Goal: Transaction & Acquisition: Download file/media

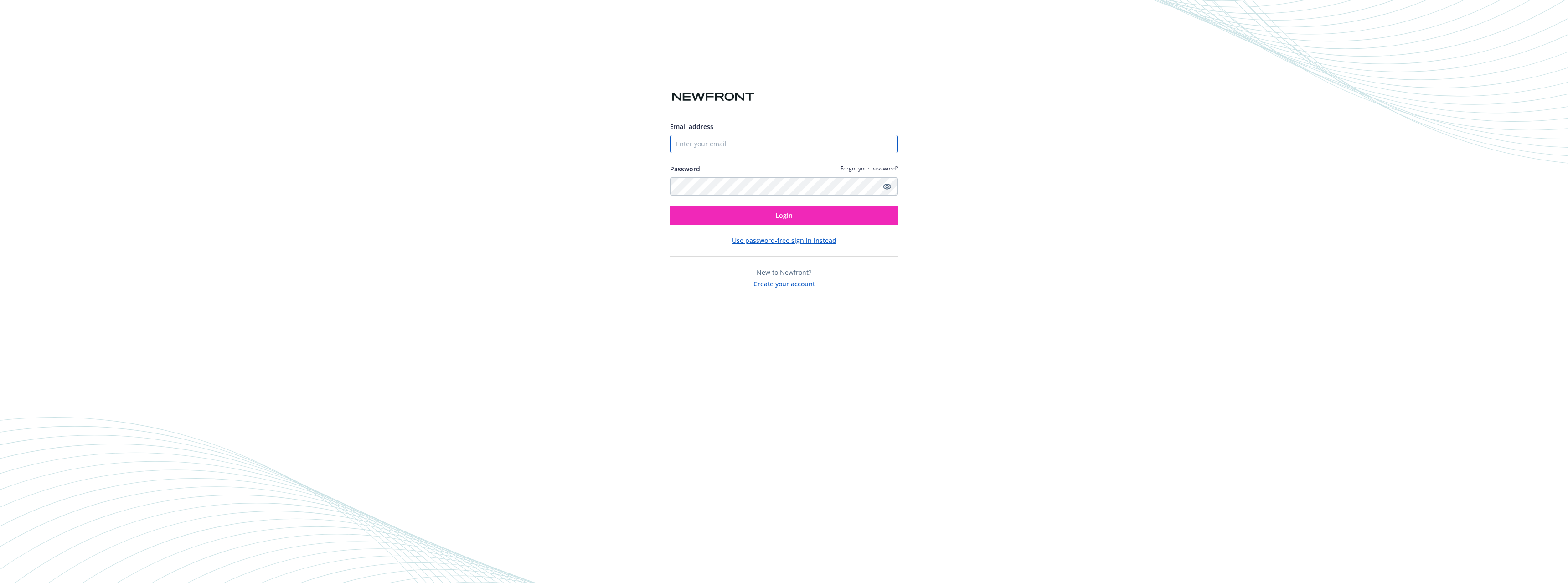
click at [702, 142] on input "Email address" at bounding box center [784, 144] width 228 height 18
paste input "eassayag@bragertaxlaw.co"
type input "[EMAIL_ADDRESS][DOMAIN_NAME]"
click at [776, 217] on span "Login" at bounding box center [784, 215] width 17 height 9
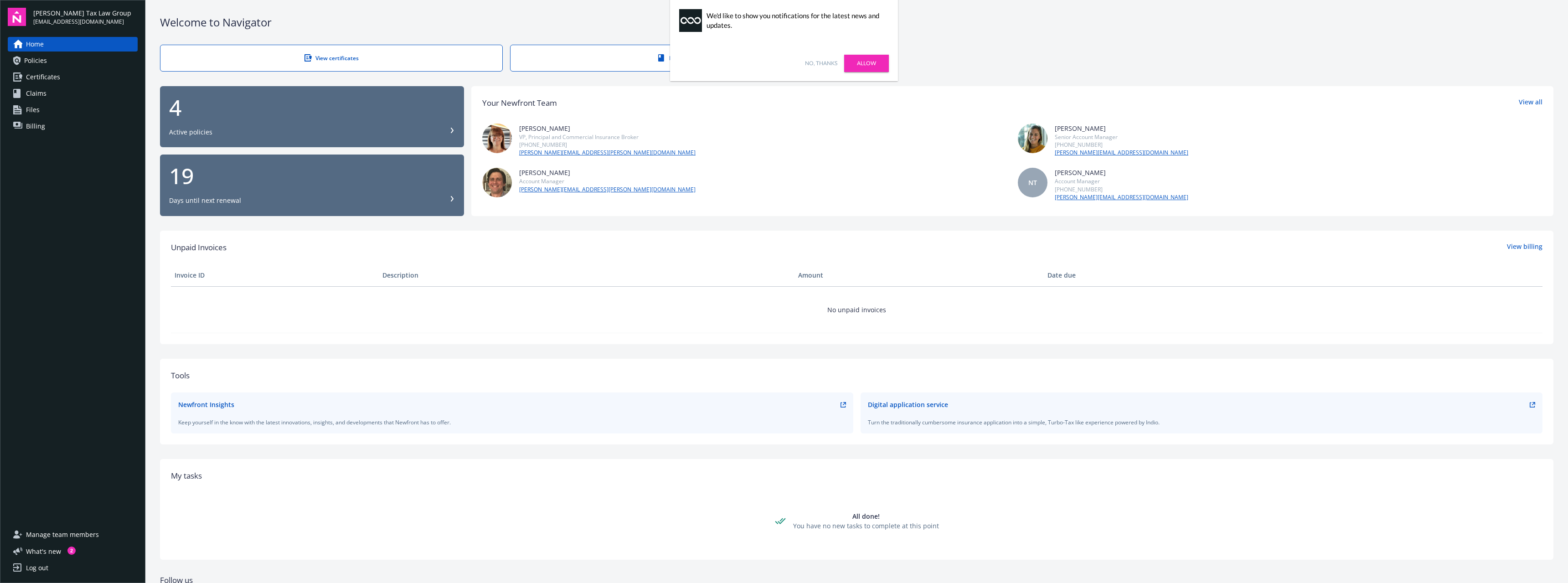
click at [451, 128] on icon at bounding box center [452, 130] width 5 height 5
click at [452, 194] on div "19 Days until next renewal" at bounding box center [312, 185] width 286 height 40
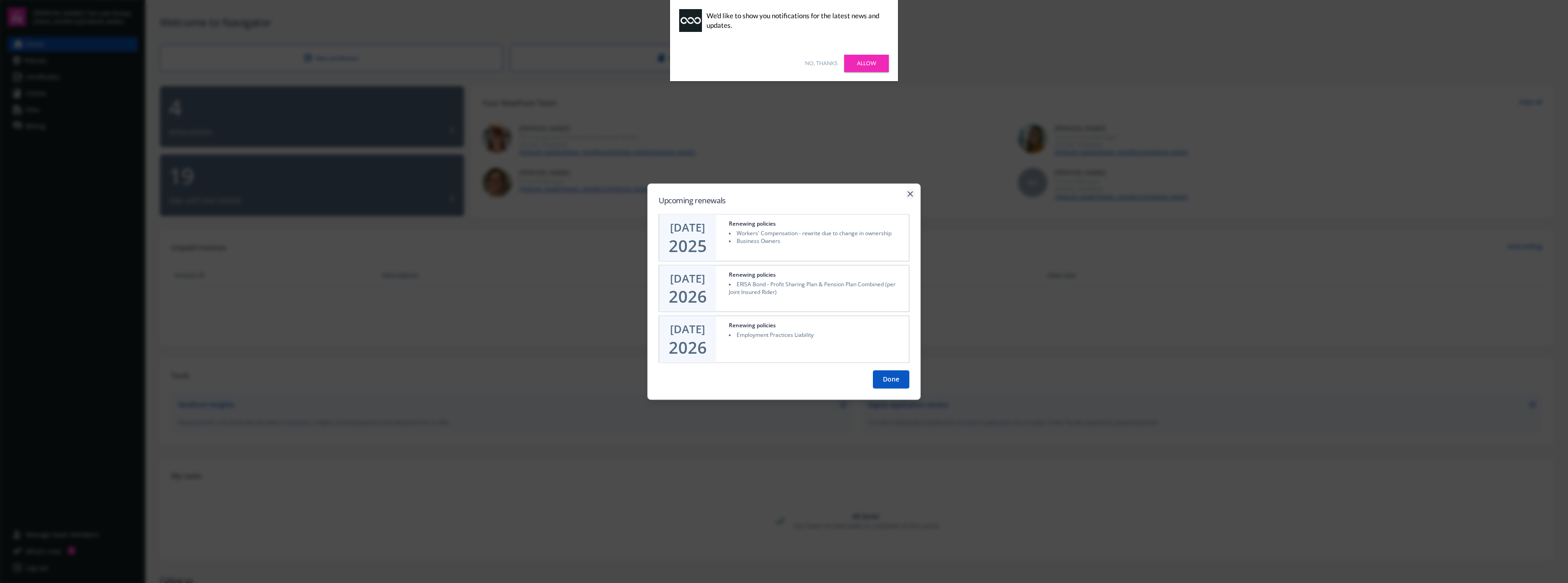
click at [910, 191] on icon "button" at bounding box center [910, 194] width 5 height 5
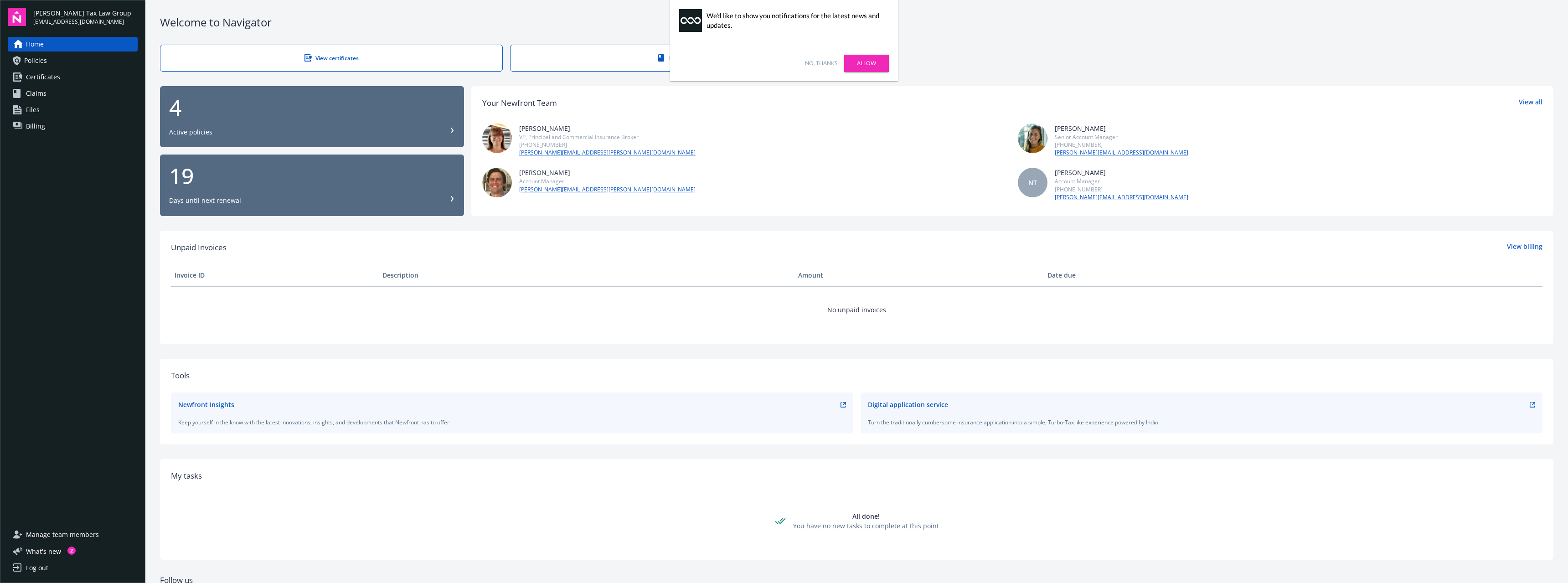
click at [839, 167] on div "Maureen Bernstein VP, Principal and Commercial Insurance Broker (818) 259-6443 …" at bounding box center [1012, 162] width 1060 height 78
drag, startPoint x: 1567, startPoint y: 0, endPoint x: 1358, endPoint y: 49, distance: 214.7
click at [1358, 49] on div "View certificates Report claims" at bounding box center [856, 58] width 1393 height 27
click at [35, 47] on span "Home" at bounding box center [35, 44] width 18 height 15
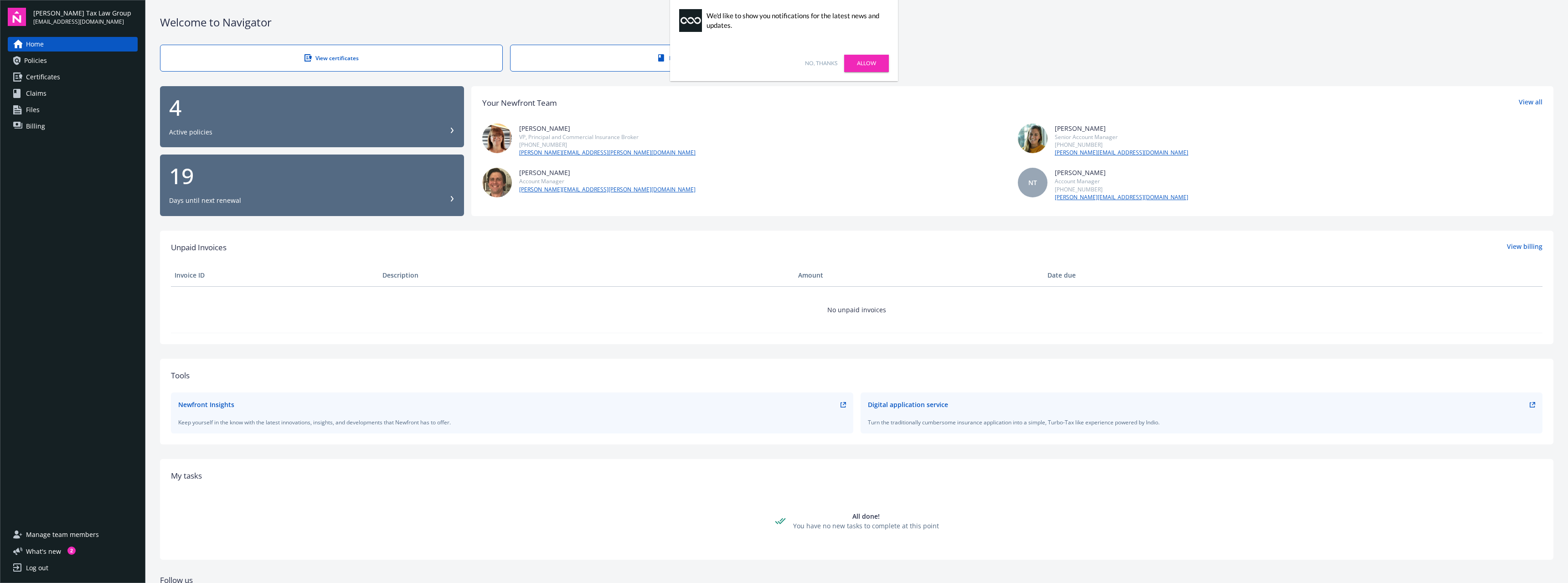
click at [46, 23] on span "[EMAIL_ADDRESS][DOMAIN_NAME]" at bounding box center [82, 21] width 98 height 8
click at [46, 15] on span "[PERSON_NAME] Tax Law Group" at bounding box center [82, 13] width 98 height 10
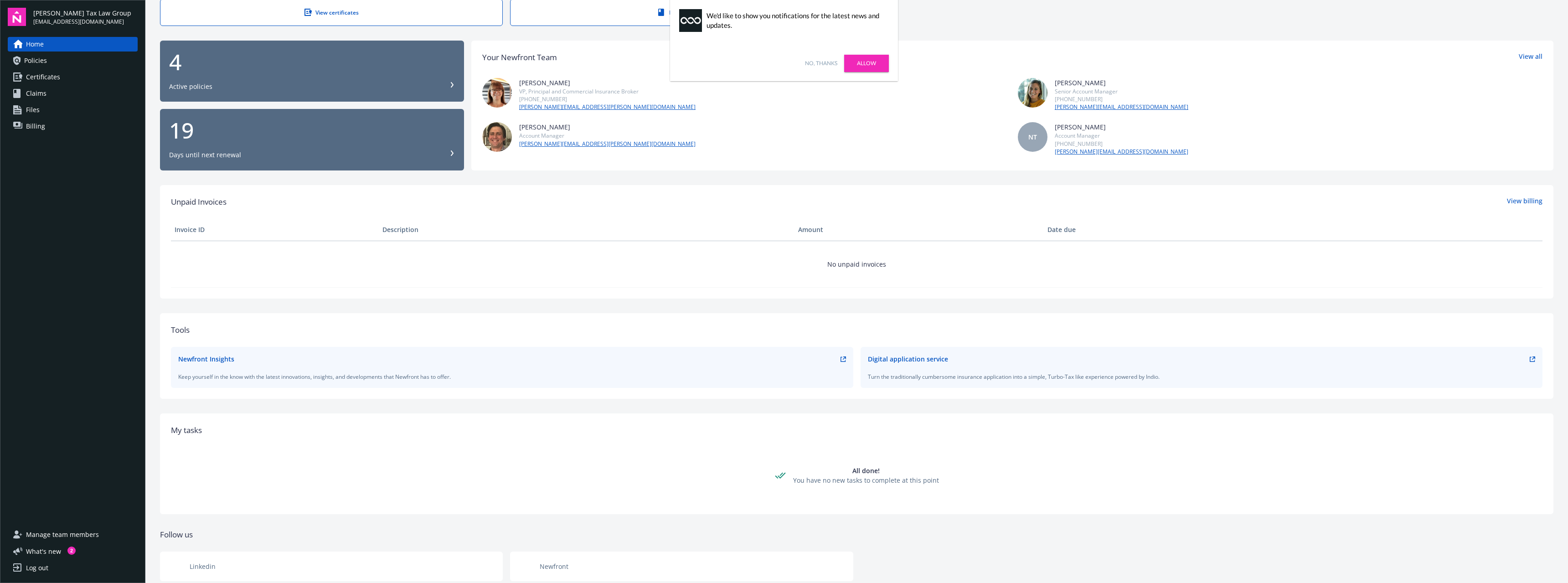
scroll to position [74, 0]
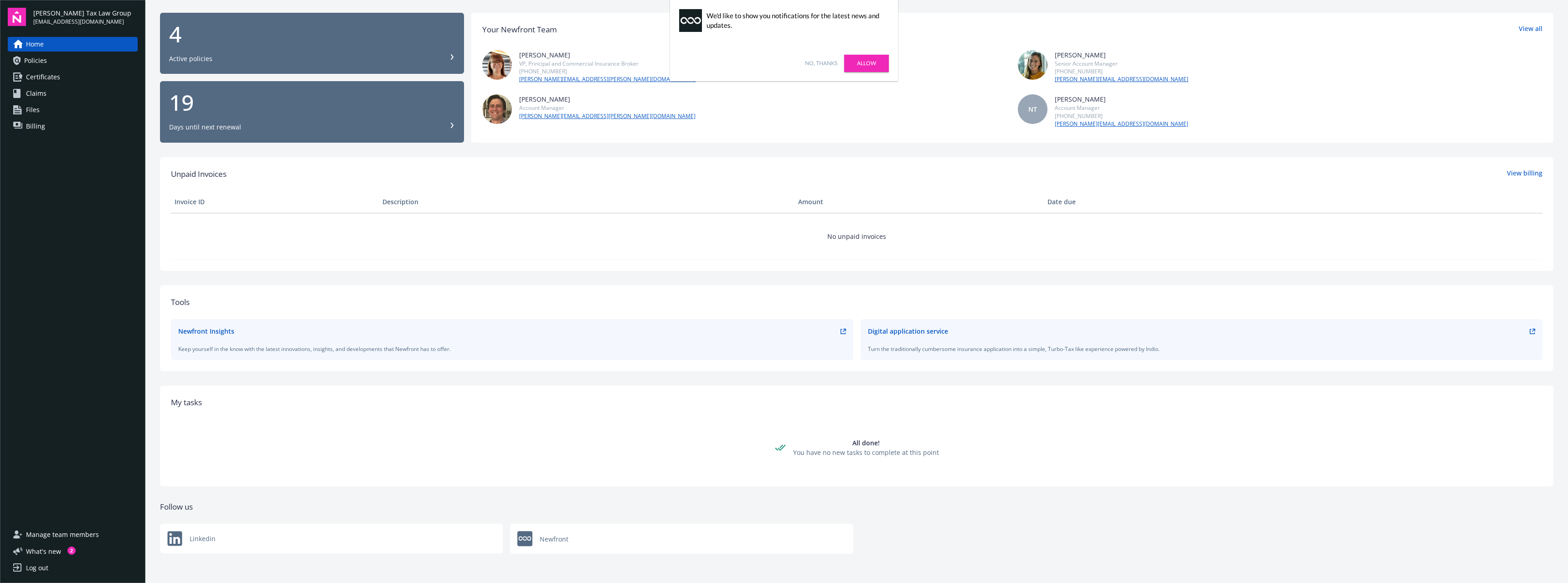
click at [44, 565] on div "Log out" at bounding box center [37, 568] width 23 height 15
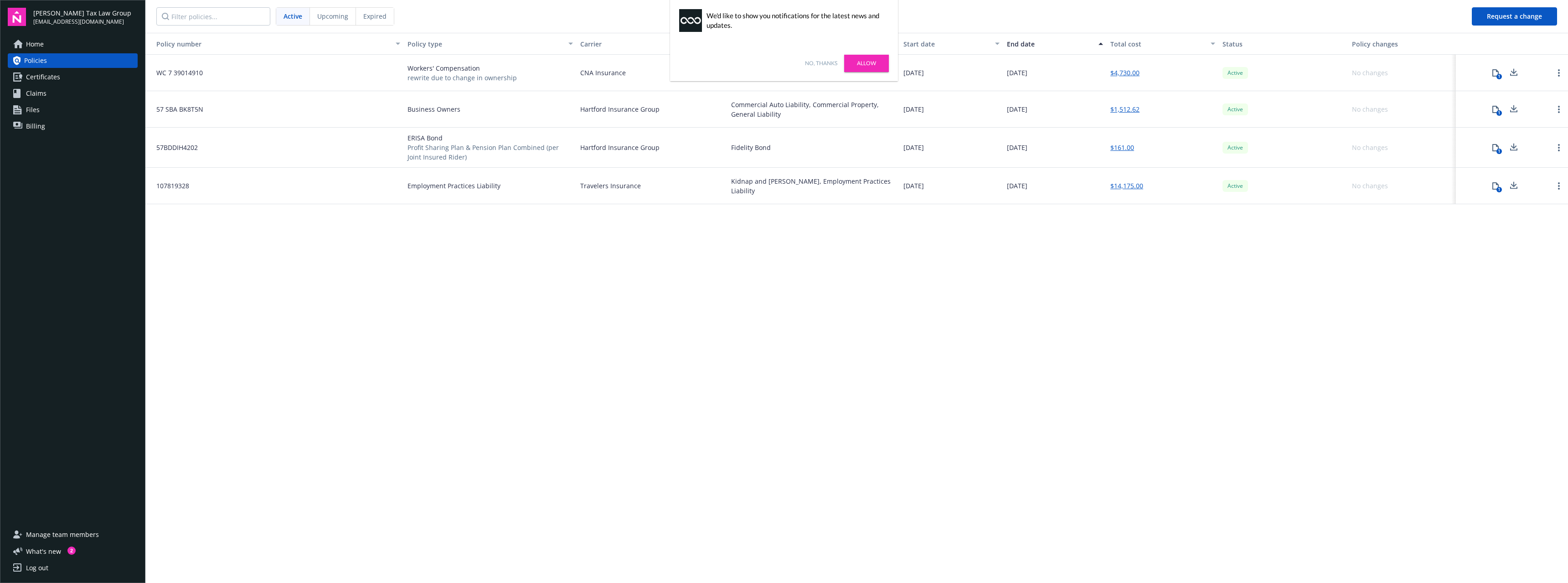
click at [872, 63] on link "Allow" at bounding box center [866, 63] width 44 height 17
click at [523, 248] on div "Policy number Policy type Carrier Lines of coverage Start date End date Total c…" at bounding box center [856, 307] width 1423 height 549
click at [1120, 113] on link "$1,512.62" at bounding box center [1125, 109] width 29 height 10
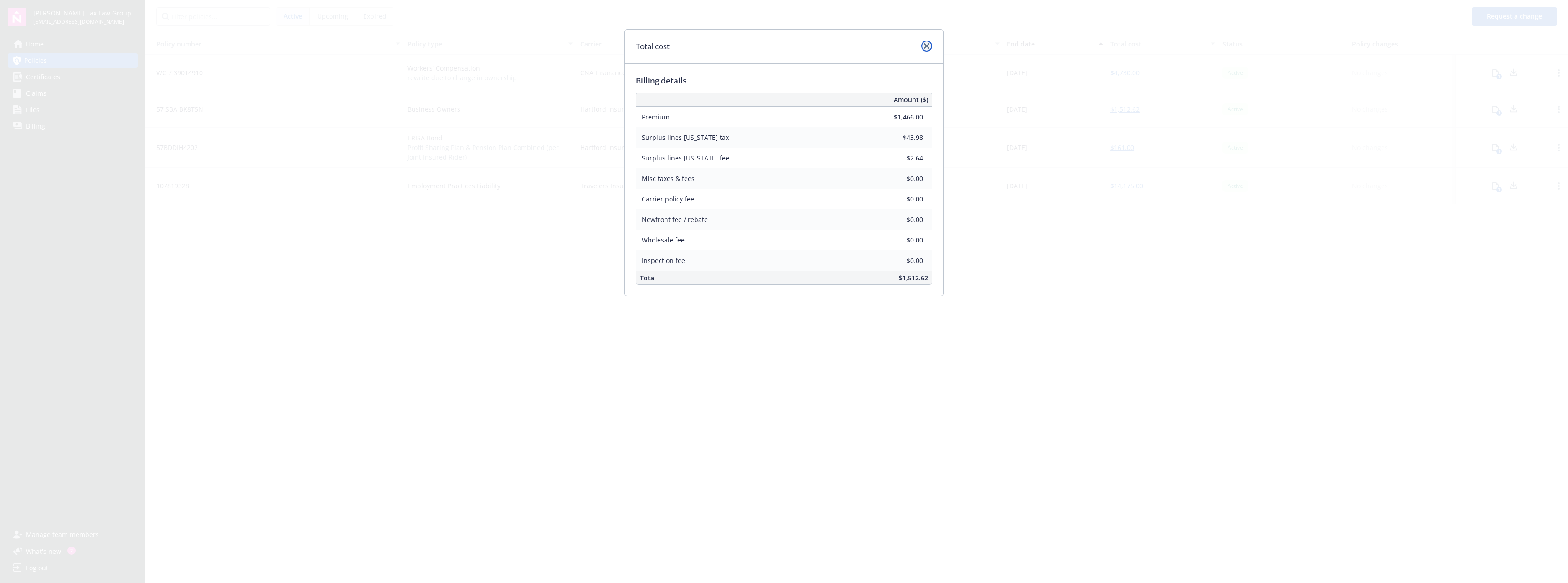
click at [926, 46] on icon "close" at bounding box center [926, 46] width 5 height 5
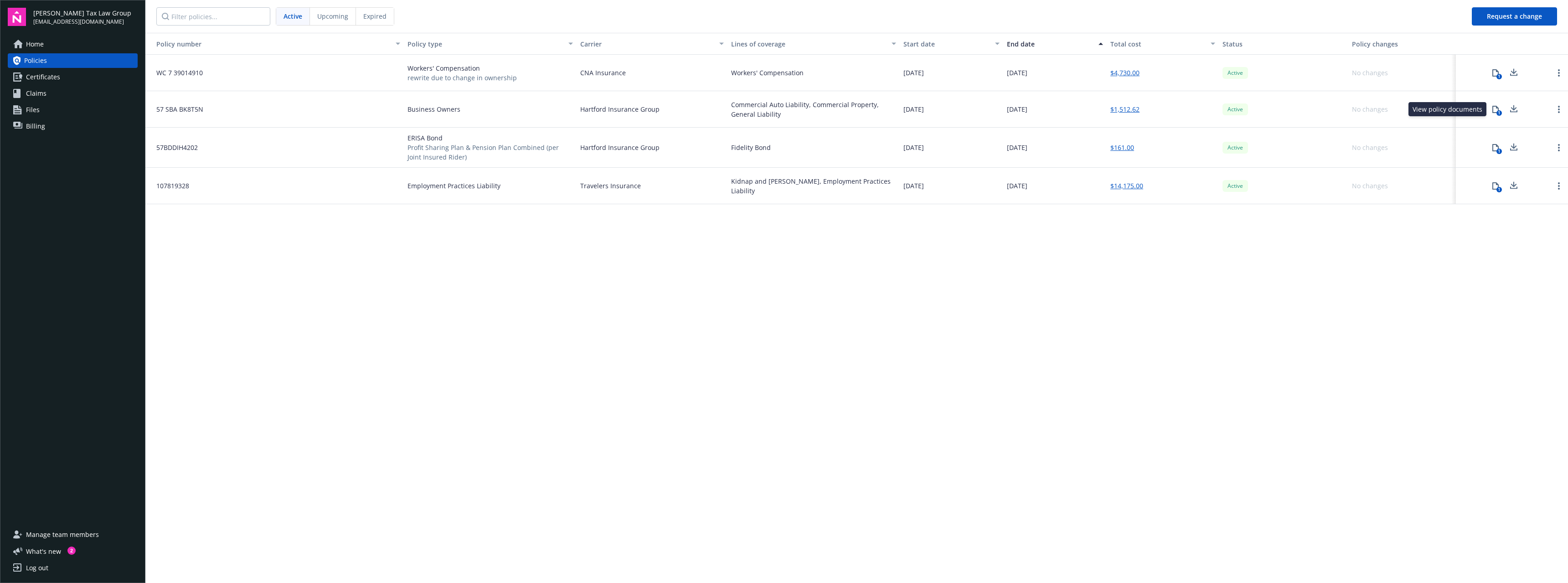
click at [1495, 106] on icon at bounding box center [1496, 110] width 6 height 7
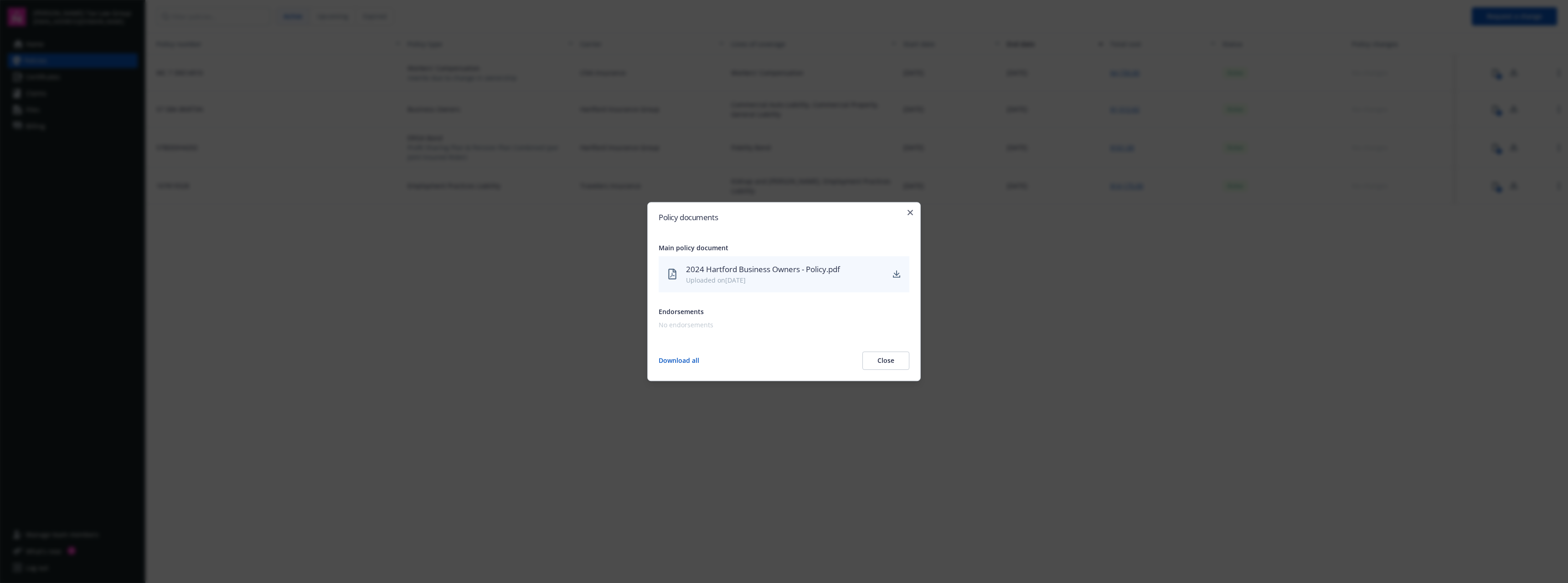
click at [884, 362] on button "Close" at bounding box center [886, 360] width 47 height 18
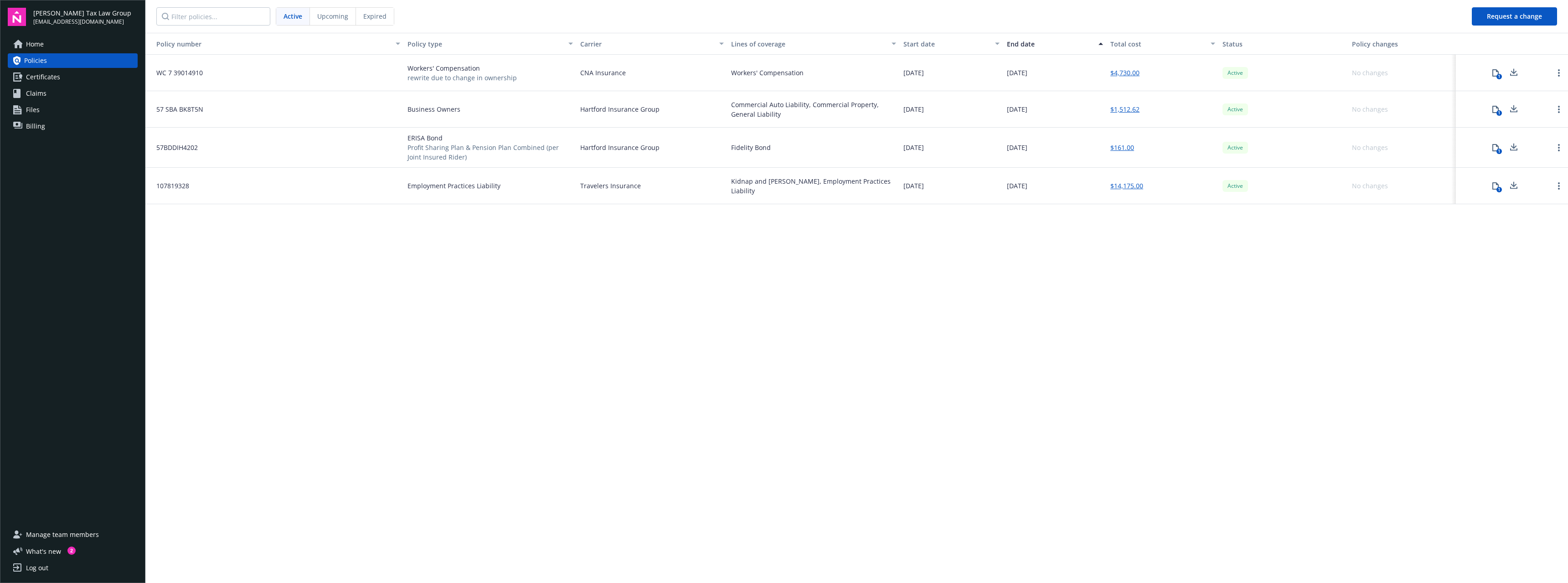
click at [27, 126] on span "Billing" at bounding box center [35, 126] width 19 height 15
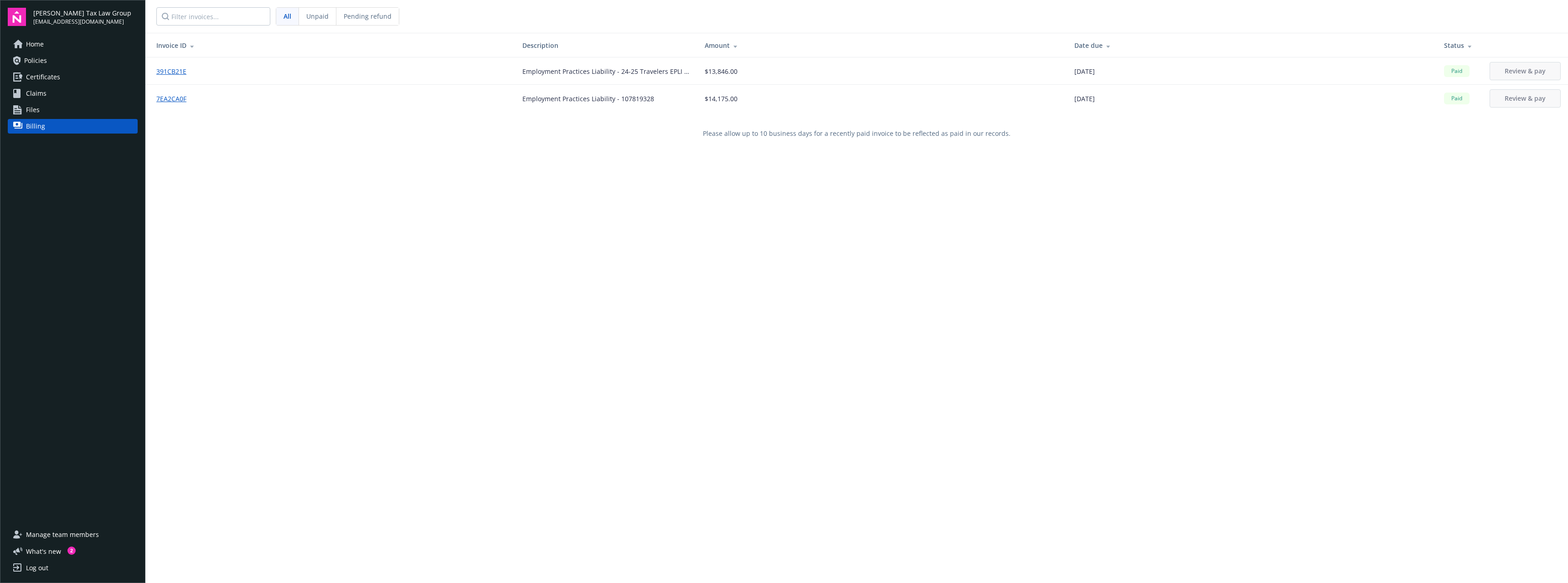
click at [33, 63] on span "Policies" at bounding box center [35, 61] width 23 height 15
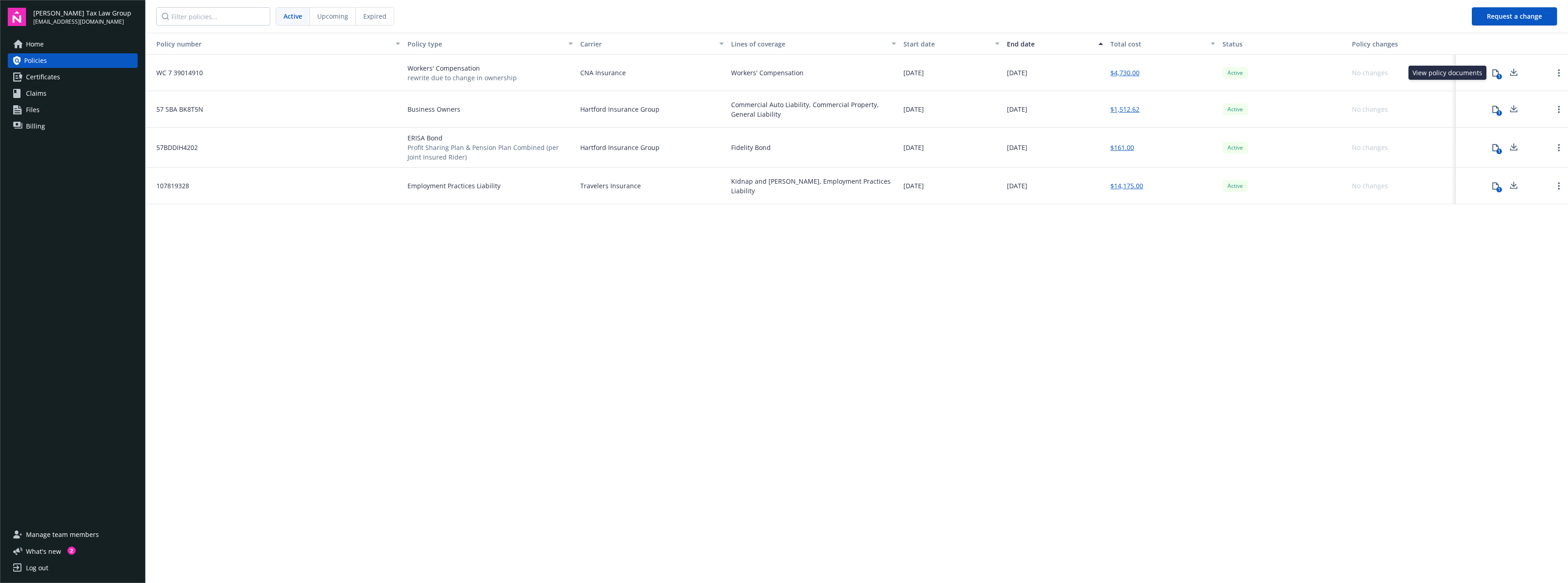
click at [1492, 72] on icon at bounding box center [1496, 73] width 7 height 7
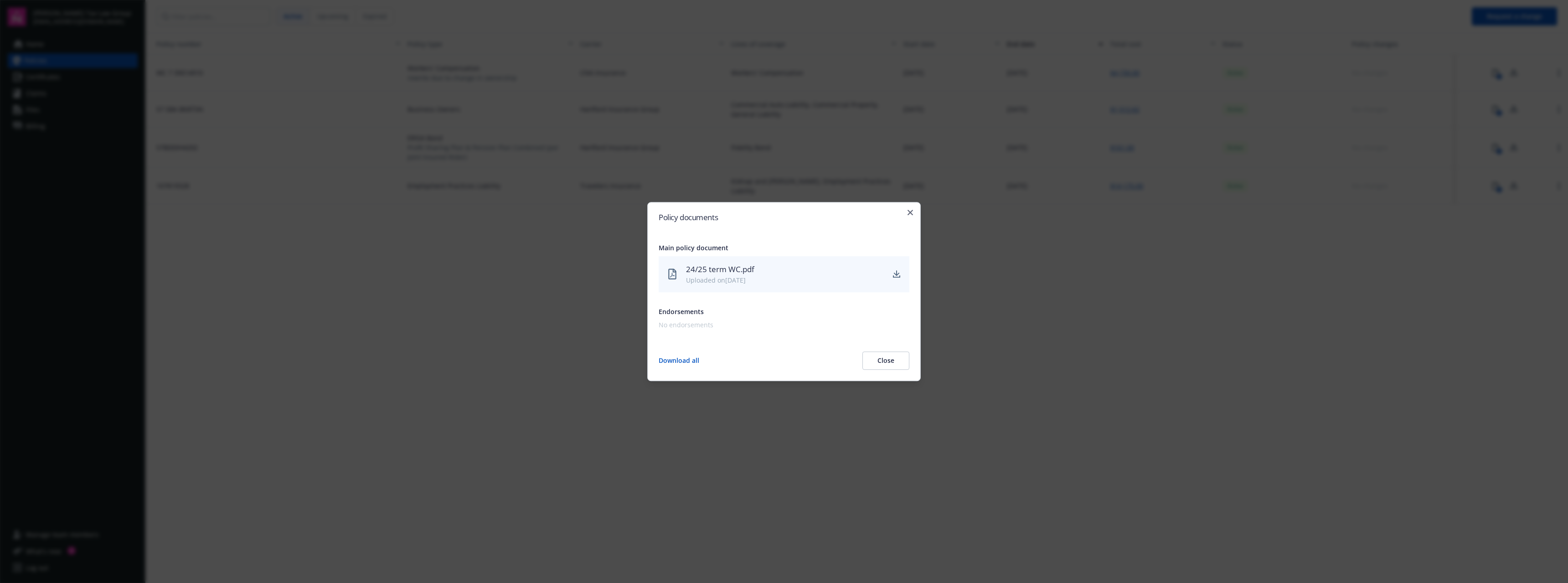
click at [881, 358] on button "Close" at bounding box center [886, 360] width 47 height 18
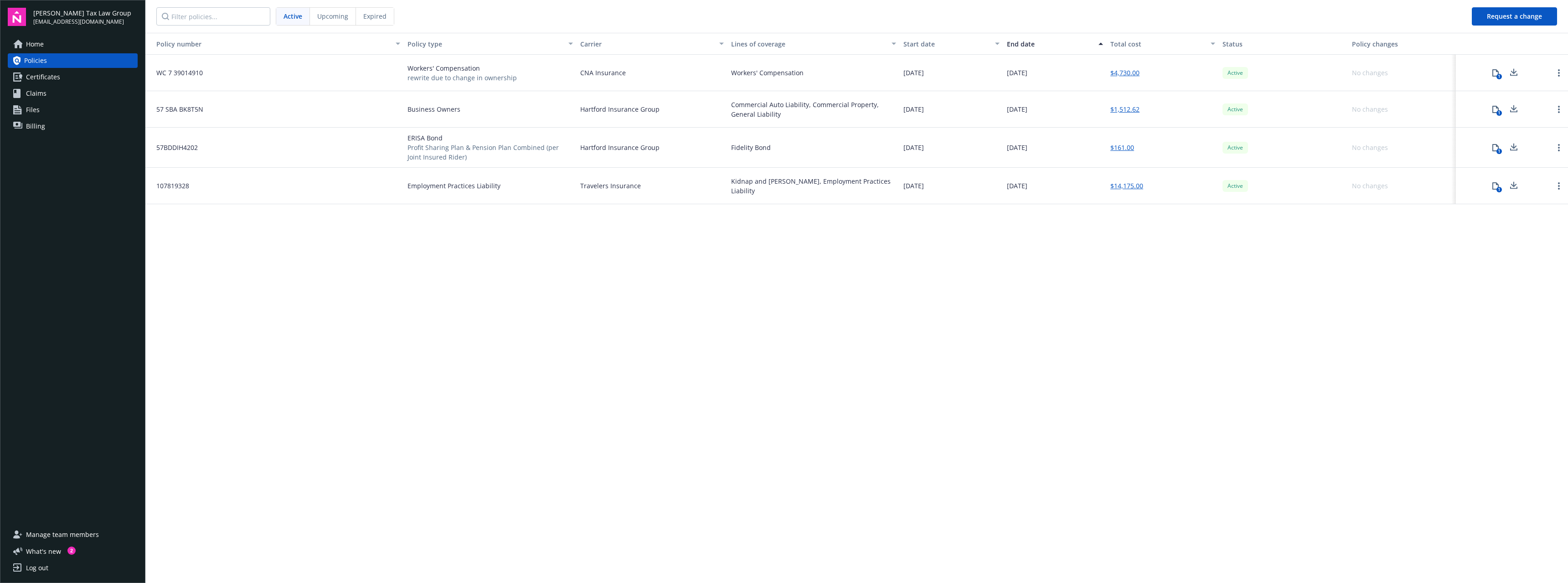
click at [423, 110] on span "Business Owners" at bounding box center [433, 109] width 53 height 10
click at [1132, 110] on link "$1,512.62" at bounding box center [1125, 109] width 29 height 10
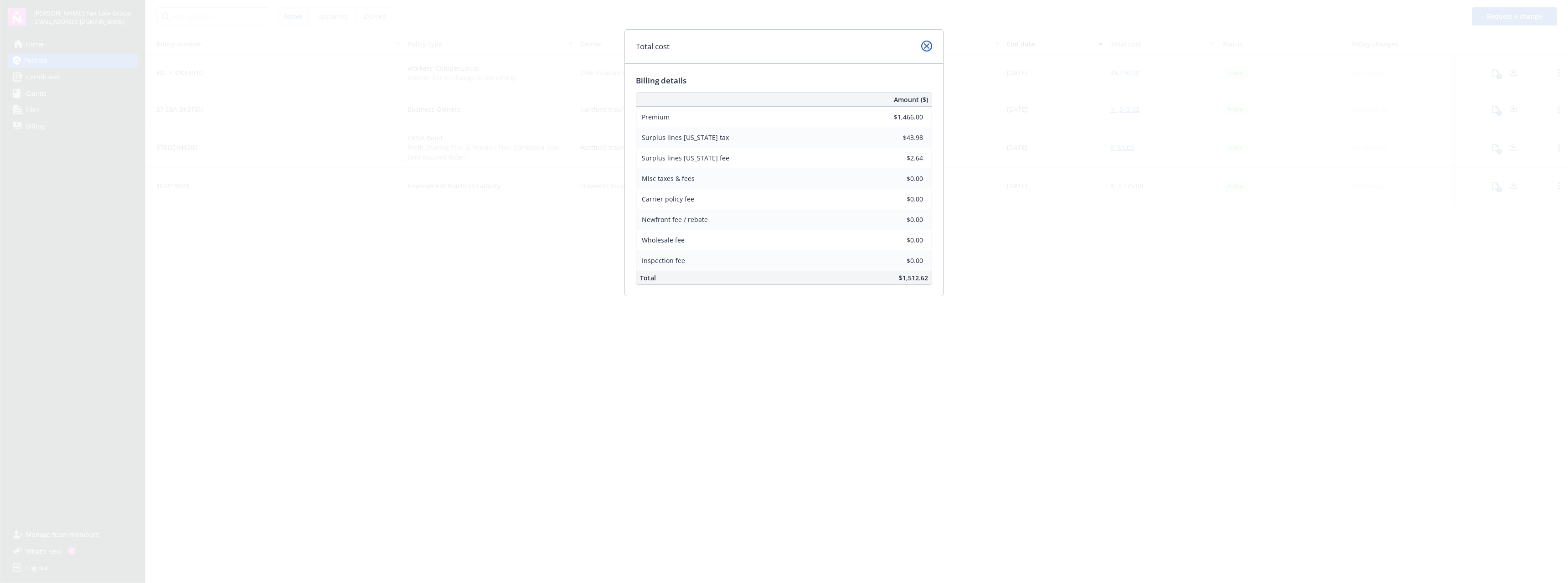
click at [926, 49] on link "close" at bounding box center [926, 46] width 11 height 11
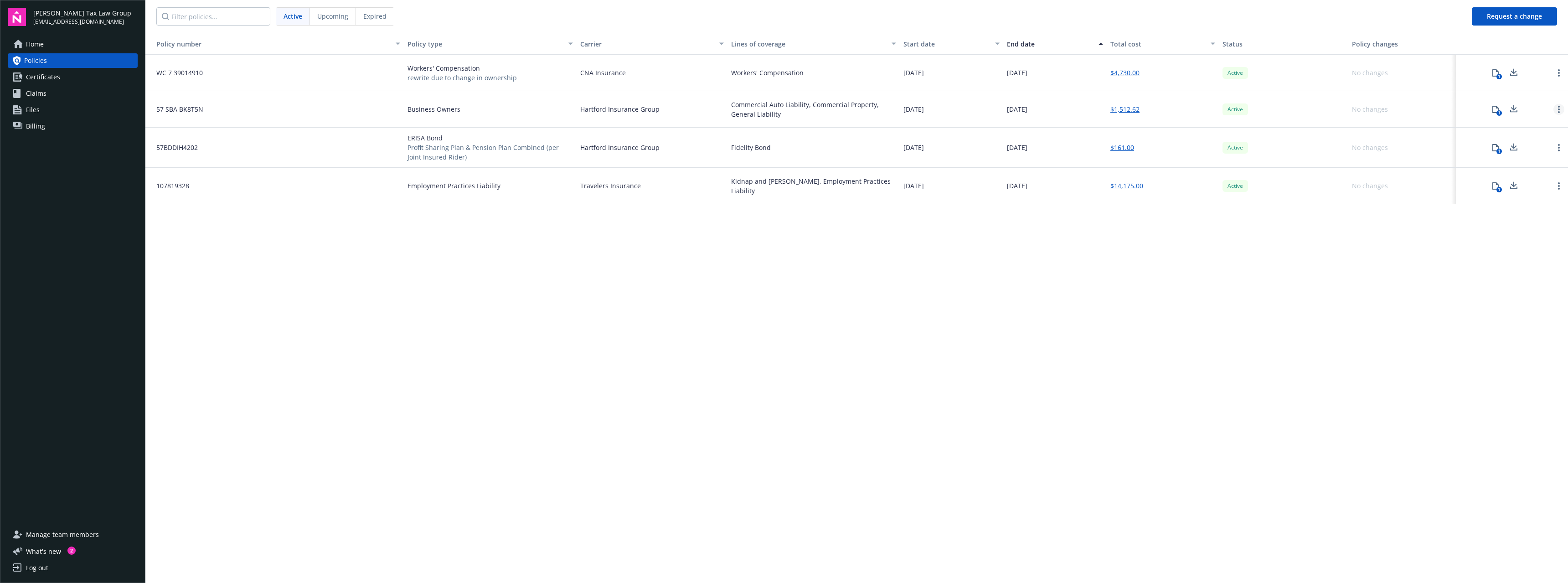
click at [1562, 111] on link "Open options" at bounding box center [1559, 110] width 11 height 11
click at [1555, 110] on link "Open options" at bounding box center [1559, 110] width 11 height 11
click at [1494, 108] on icon at bounding box center [1496, 110] width 7 height 7
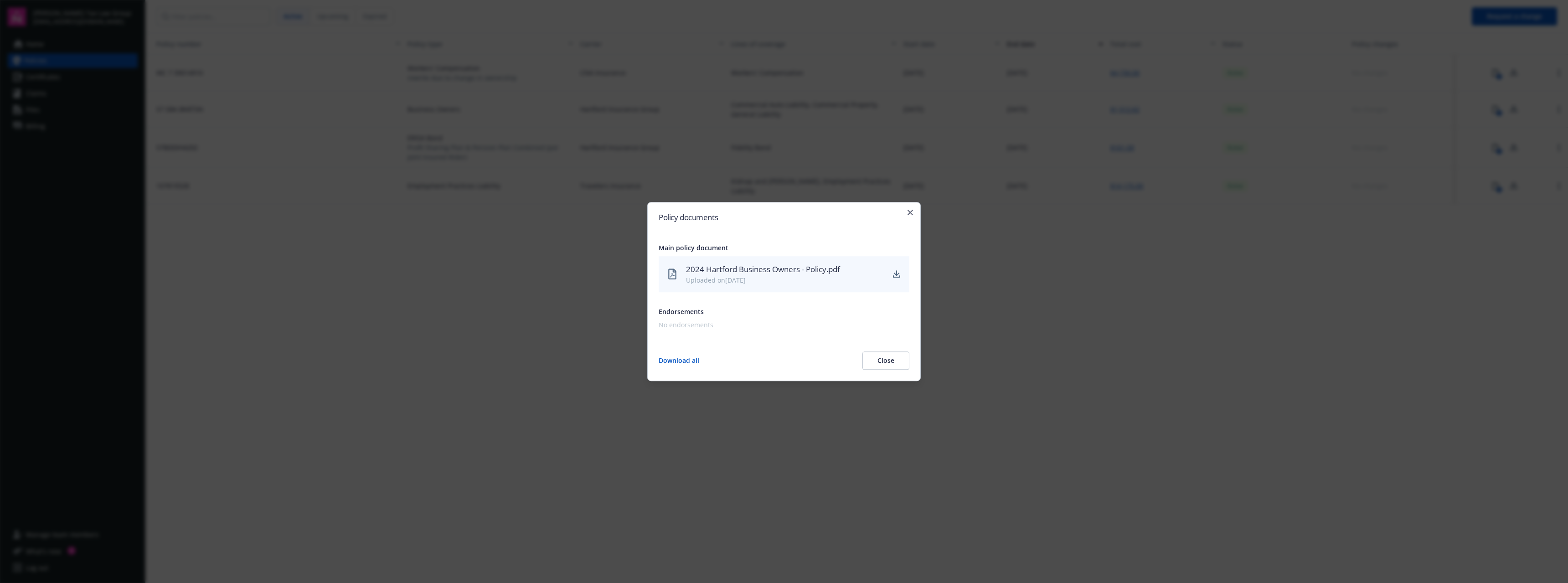
click at [761, 270] on div "2024 Hartford Business Owners - Policy.pdf" at bounding box center [785, 269] width 198 height 12
click at [895, 271] on icon "download" at bounding box center [897, 274] width 7 height 7
click at [914, 212] on div "Policy documents Main policy document 2024 Hartford Business Owners - Policy.pd…" at bounding box center [783, 292] width 273 height 179
click at [910, 211] on icon "button" at bounding box center [910, 212] width 5 height 5
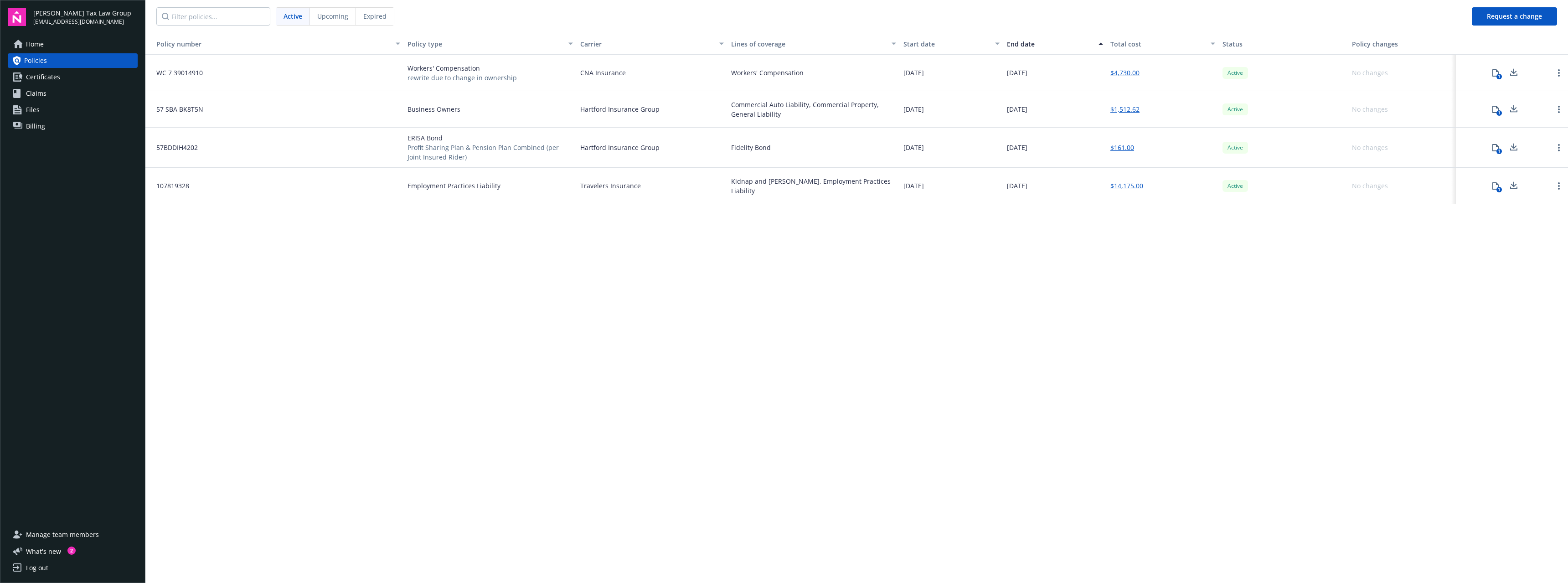
click at [37, 565] on div "Log out" at bounding box center [37, 568] width 23 height 15
